Goal: Complete application form

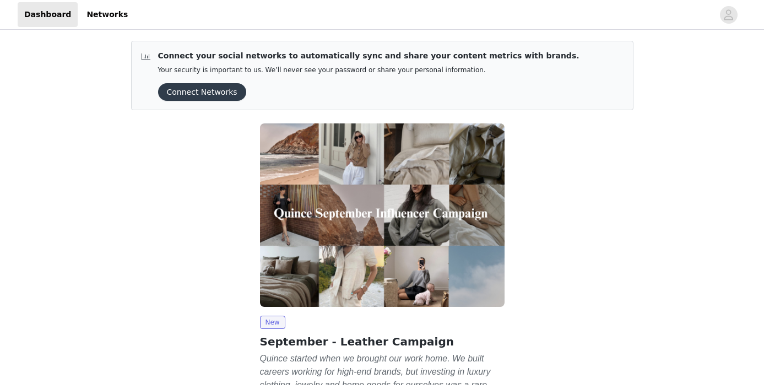
scroll to position [94, 0]
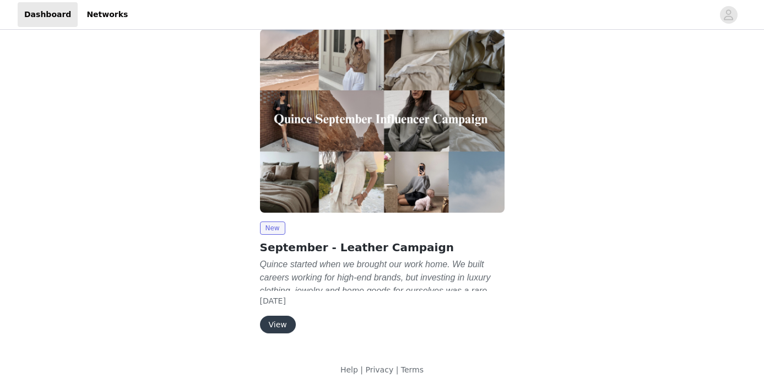
click at [282, 324] on button "View" at bounding box center [278, 324] width 36 height 18
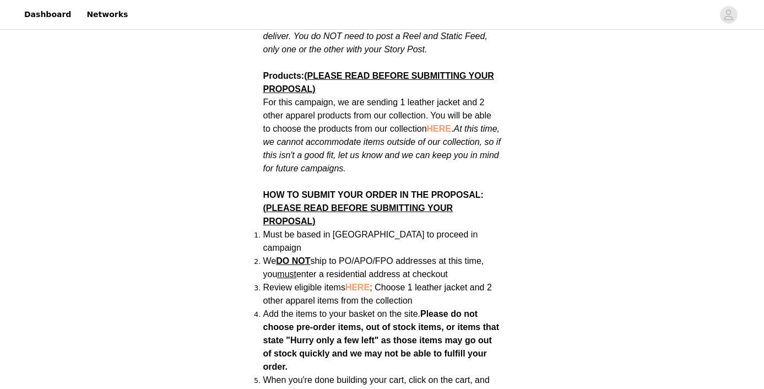
scroll to position [715, 0]
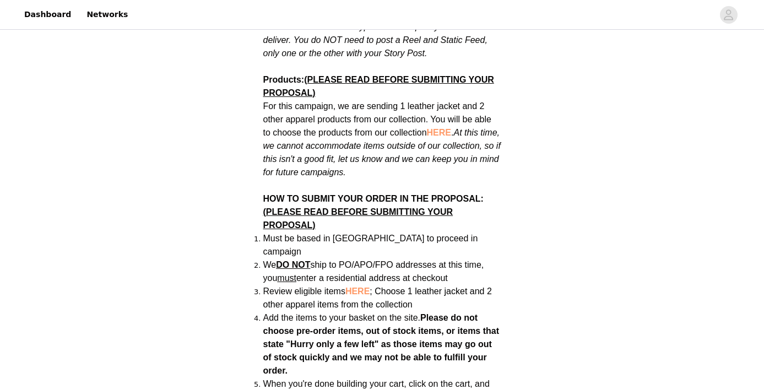
click at [447, 128] on span "HERE" at bounding box center [439, 132] width 24 height 9
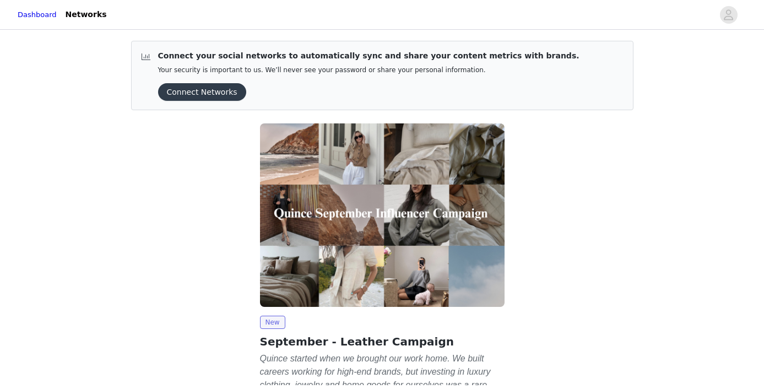
scroll to position [94, 0]
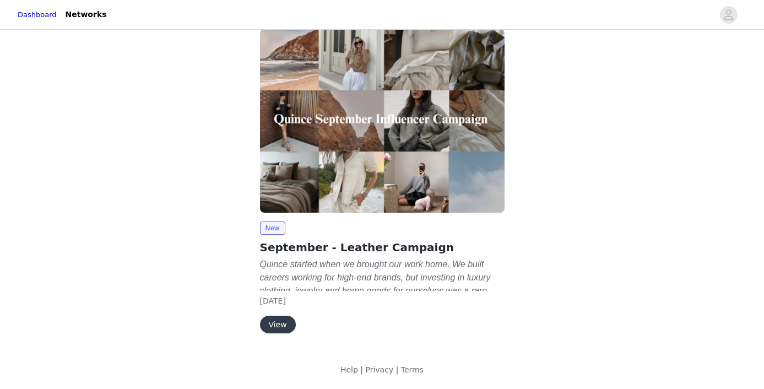
click at [269, 335] on div "New September - Leather Campaign Quince started when we brought our work home. …" at bounding box center [382, 184] width 258 height 322
click at [281, 324] on button "View" at bounding box center [278, 324] width 36 height 18
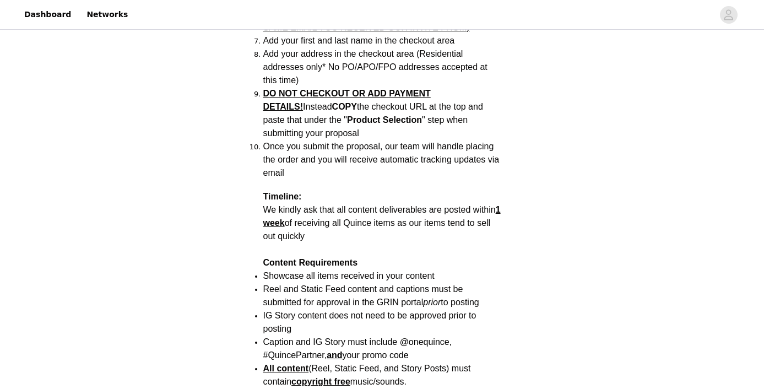
scroll to position [1112, 0]
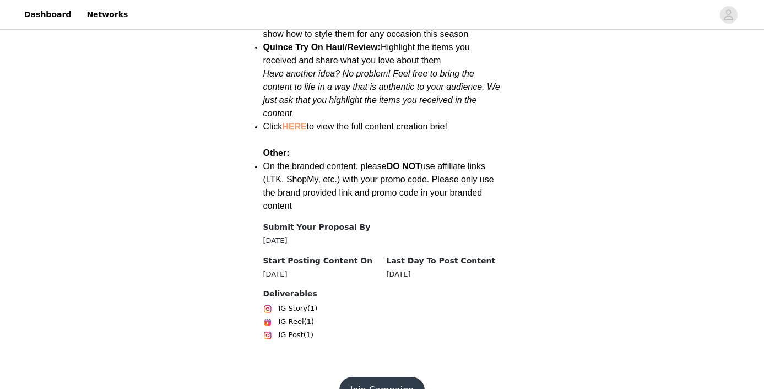
scroll to position [1580, 0]
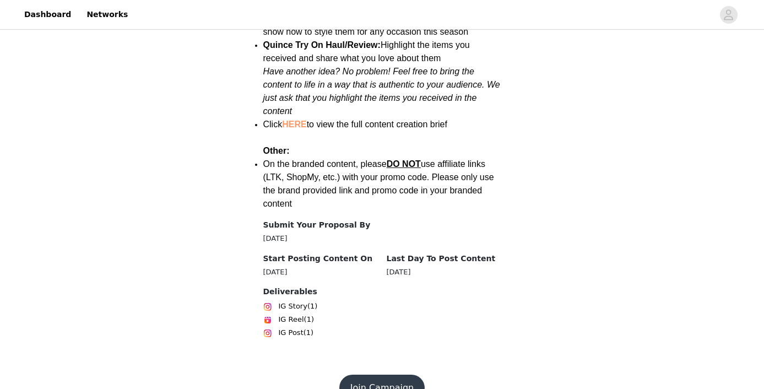
click at [398, 374] on button "Join Campaign" at bounding box center [381, 387] width 85 height 26
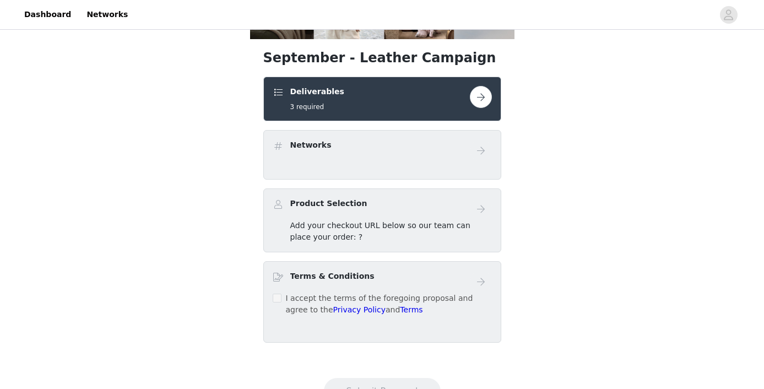
scroll to position [192, 0]
click at [430, 215] on div "Product Selection" at bounding box center [382, 208] width 219 height 22
click at [309, 227] on span "Add your checkout URL below so our team can place your order: ?" at bounding box center [380, 230] width 180 height 20
click at [483, 106] on button "button" at bounding box center [481, 96] width 22 height 22
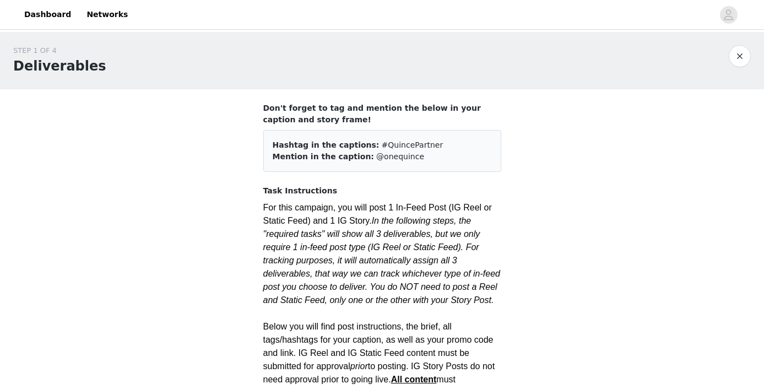
click at [739, 61] on button "button" at bounding box center [739, 56] width 22 height 22
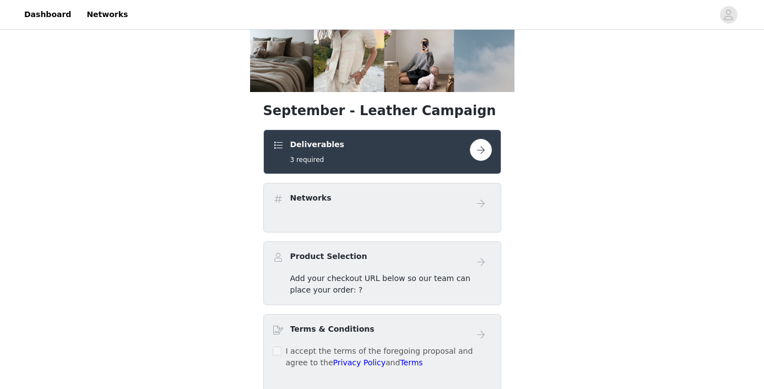
scroll to position [139, 0]
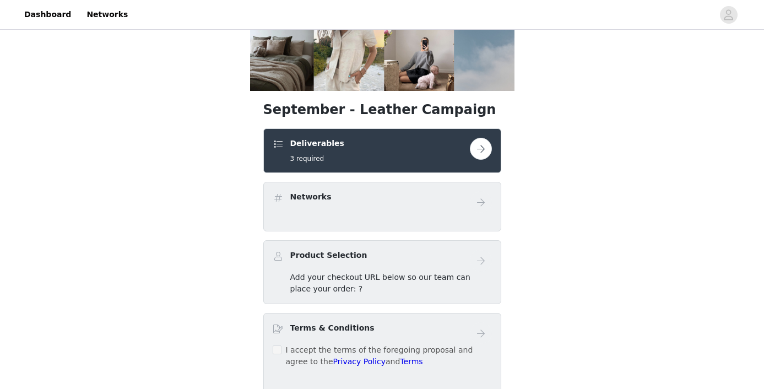
click at [342, 277] on span "Add your checkout URL below so our team can place your order: ?" at bounding box center [380, 283] width 180 height 20
click at [400, 284] on div "Add your checkout URL below so our team can place your order: ?" at bounding box center [391, 282] width 202 height 23
click at [329, 292] on span "Add your checkout URL below so our team can place your order: ?" at bounding box center [380, 283] width 180 height 20
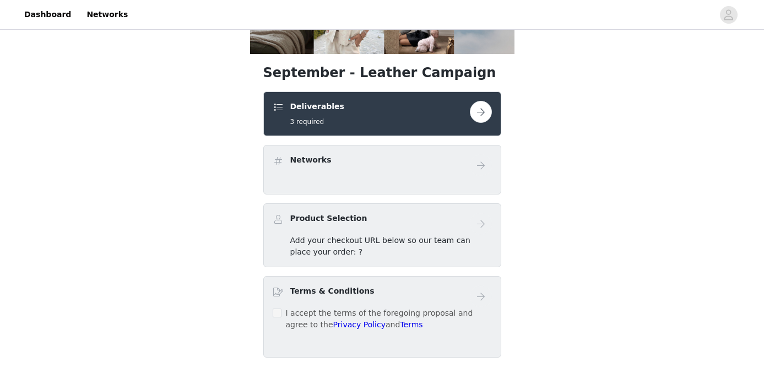
click at [475, 113] on button "button" at bounding box center [481, 112] width 22 height 22
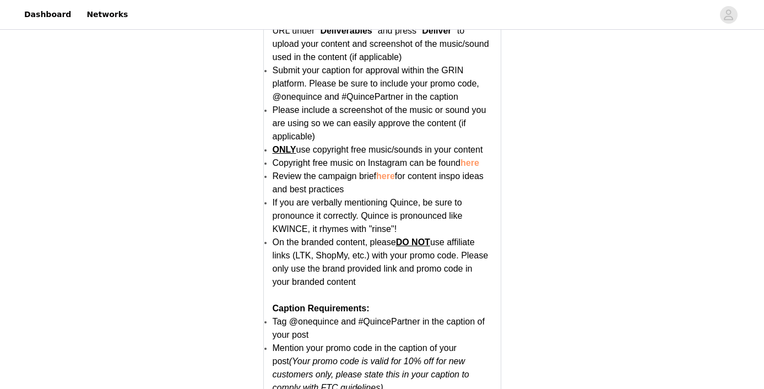
scroll to position [2203, 0]
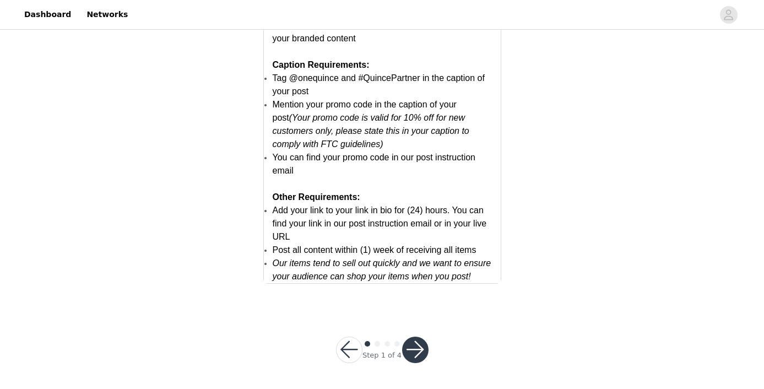
click at [417, 350] on button "button" at bounding box center [415, 349] width 26 height 26
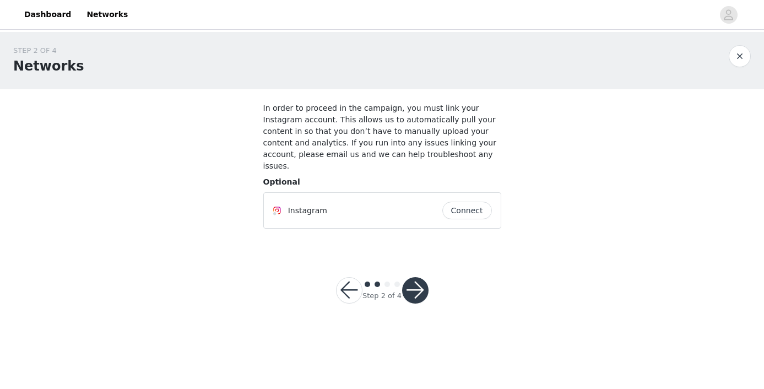
click at [478, 202] on button "Connect" at bounding box center [467, 211] width 50 height 18
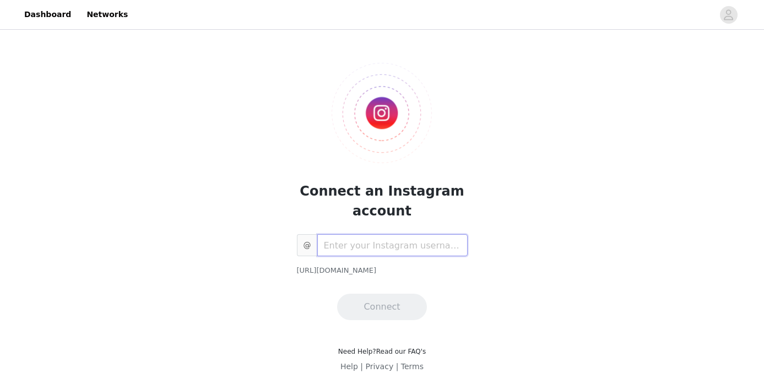
click at [351, 247] on input "text" at bounding box center [392, 245] width 150 height 22
type input "lifeofmench"
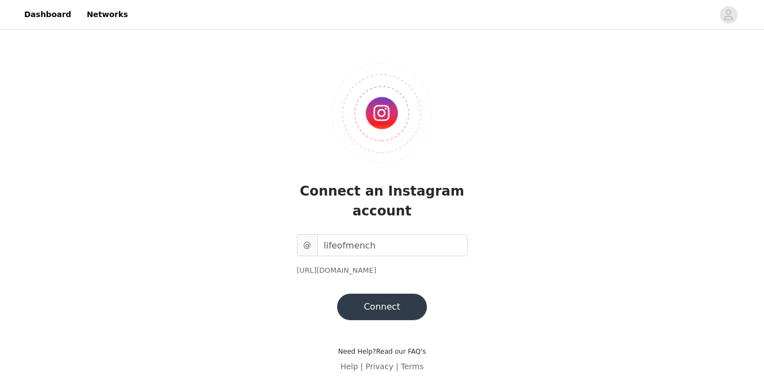
click at [402, 301] on button "Connect" at bounding box center [381, 306] width 89 height 26
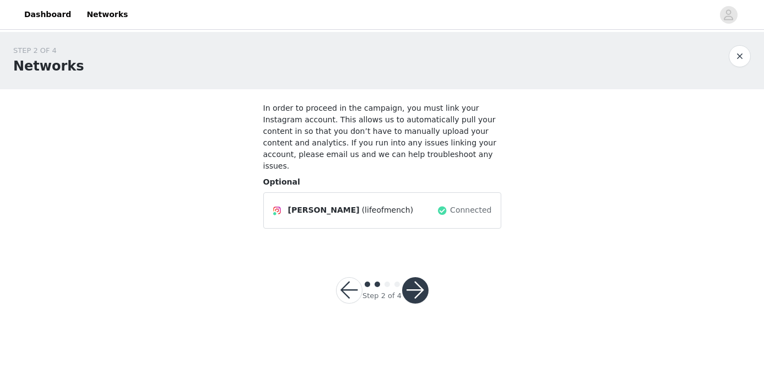
click at [418, 281] on button "button" at bounding box center [415, 290] width 26 height 26
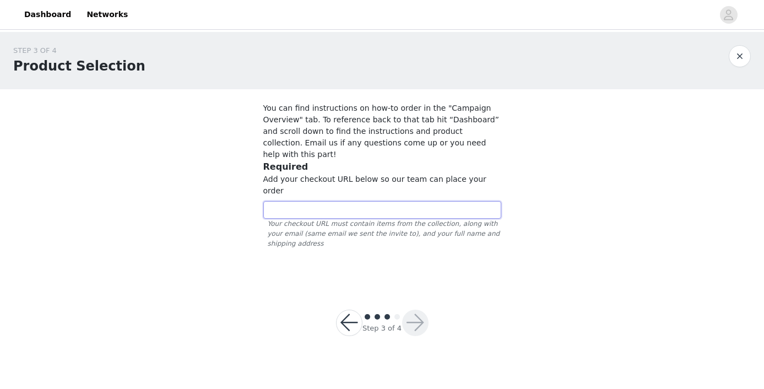
click at [372, 201] on input "text" at bounding box center [382, 210] width 238 height 18
paste input "[URL][DOMAIN_NAME]"
type input "[URL][DOMAIN_NAME]"
click at [422, 309] on button "button" at bounding box center [415, 322] width 26 height 26
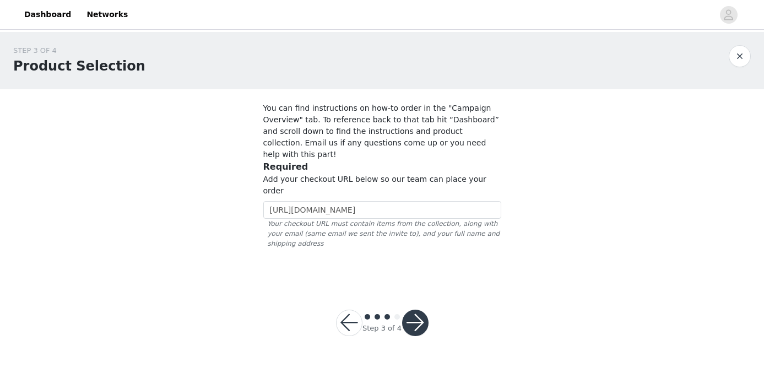
scroll to position [0, 0]
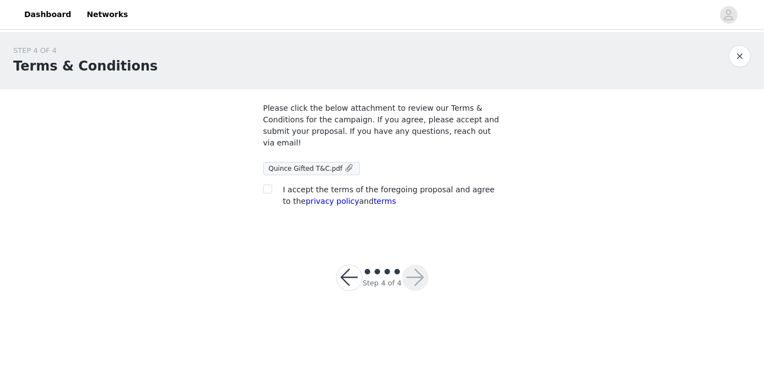
click at [272, 188] on div at bounding box center [270, 190] width 15 height 12
click at [268, 189] on input "checkbox" at bounding box center [267, 188] width 8 height 8
checkbox input "true"
click at [416, 279] on button "button" at bounding box center [415, 277] width 26 height 26
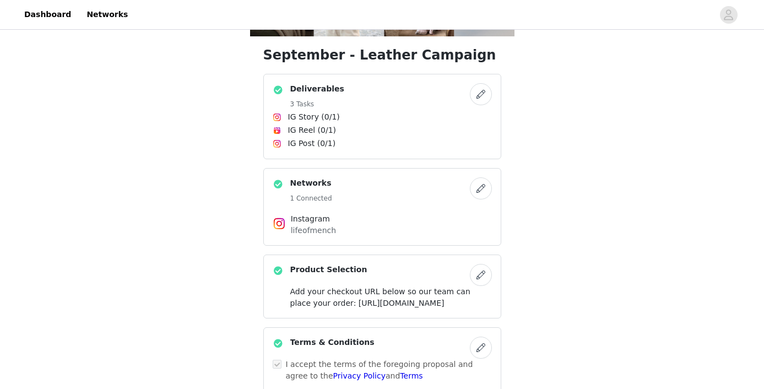
scroll to position [50, 0]
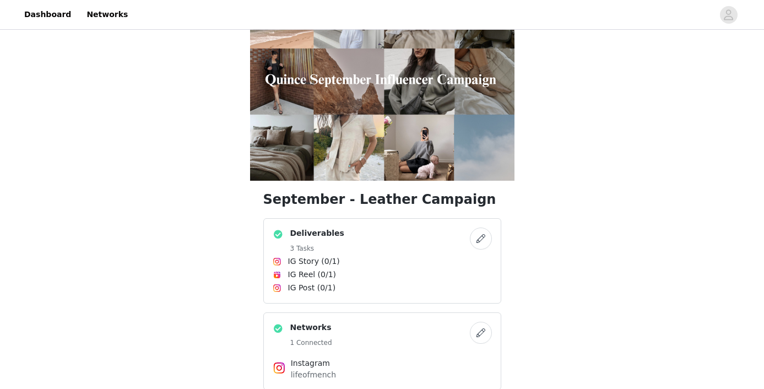
click at [482, 241] on button "button" at bounding box center [481, 238] width 22 height 22
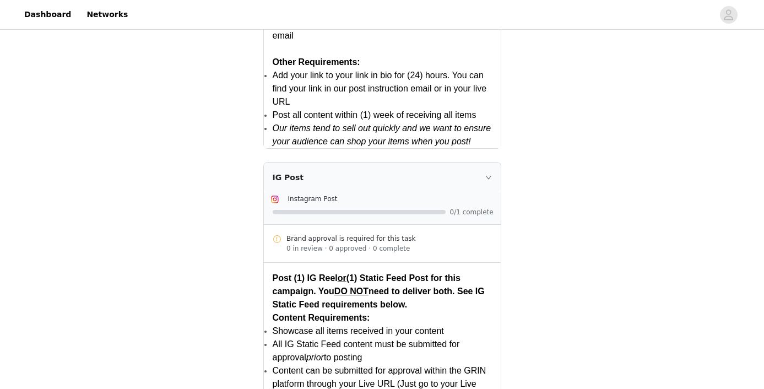
scroll to position [2203, 0]
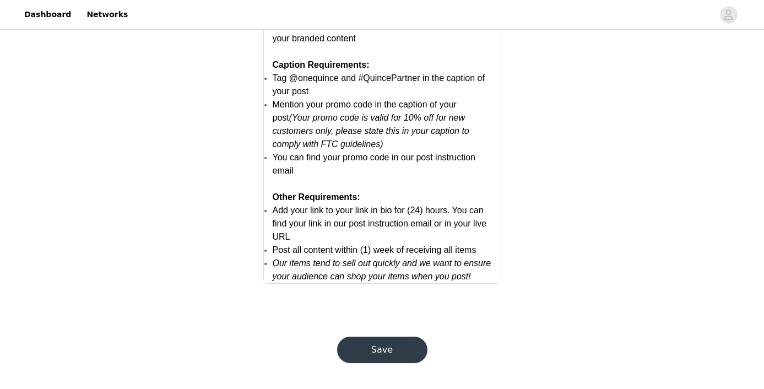
click at [396, 350] on button "Save" at bounding box center [382, 349] width 90 height 26
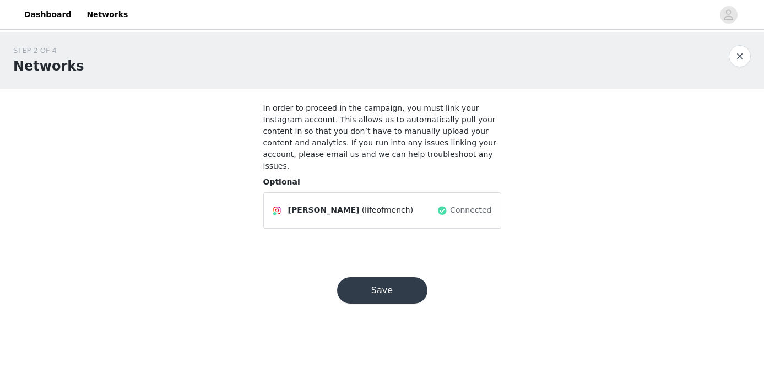
click at [398, 277] on button "Save" at bounding box center [382, 290] width 90 height 26
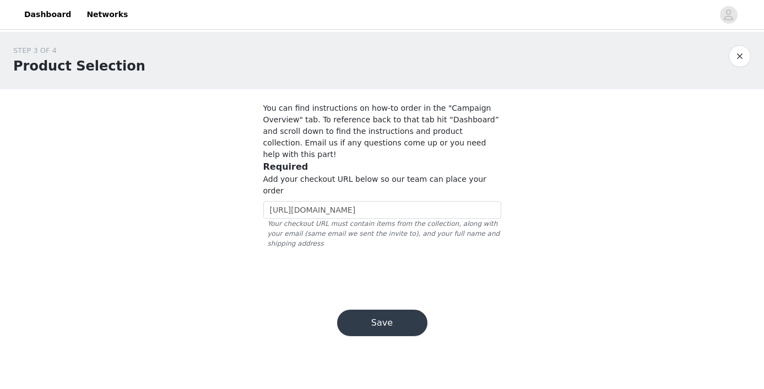
click at [412, 309] on button "Save" at bounding box center [382, 322] width 90 height 26
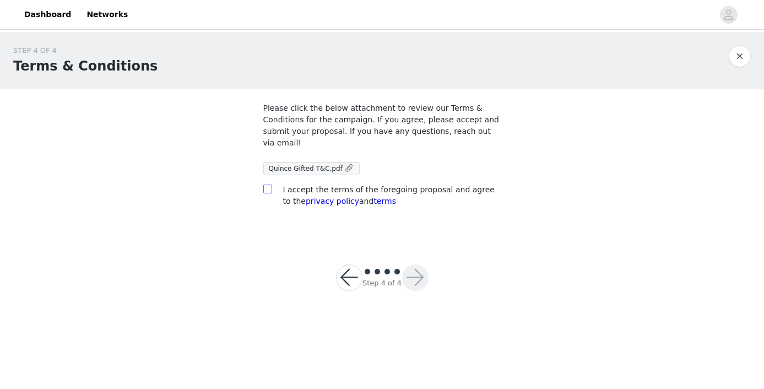
click at [269, 191] on input "checkbox" at bounding box center [267, 188] width 8 height 8
checkbox input "true"
click at [421, 276] on button "button" at bounding box center [415, 277] width 26 height 26
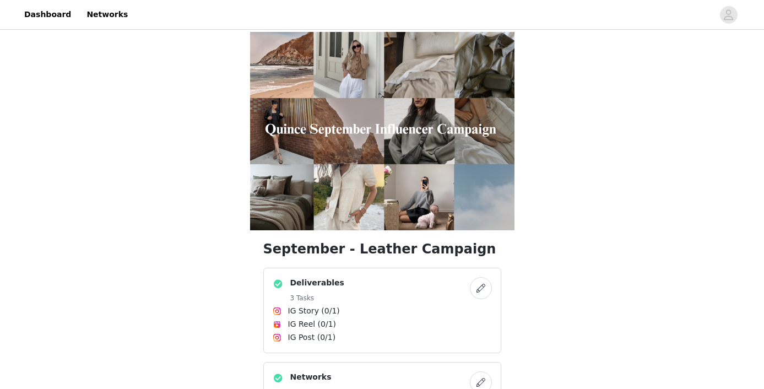
scroll to position [341, 0]
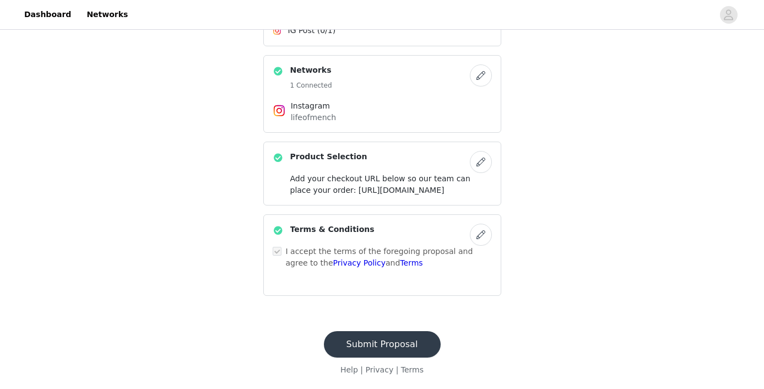
click at [373, 346] on button "Submit Proposal" at bounding box center [382, 344] width 117 height 26
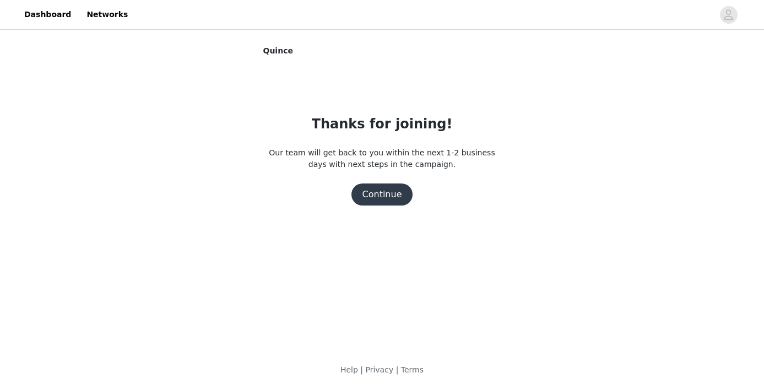
click at [390, 198] on button "Continue" at bounding box center [382, 194] width 62 height 22
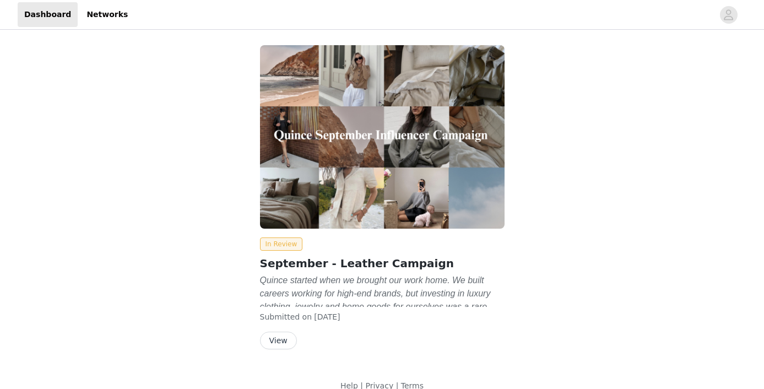
scroll to position [16, 0]
